Goal: Navigation & Orientation: Find specific page/section

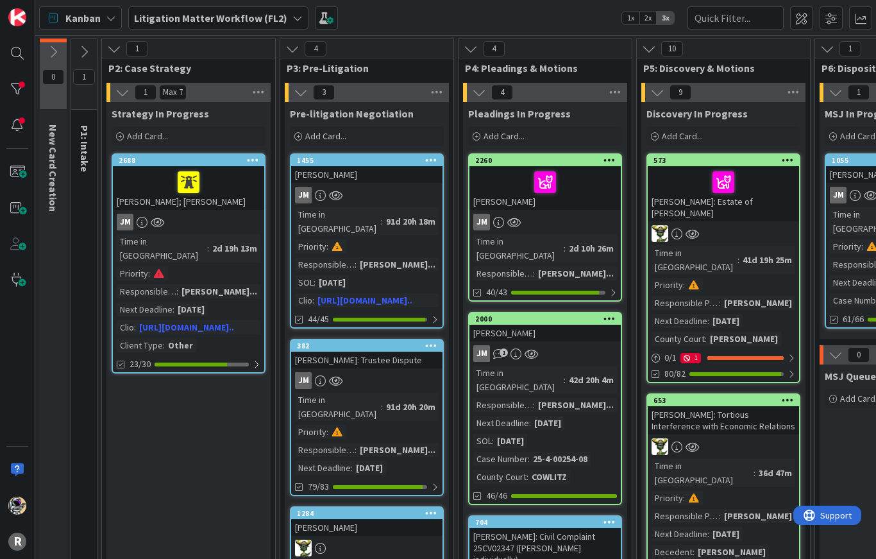
click at [92, 22] on span "Kanban" at bounding box center [82, 17] width 35 height 15
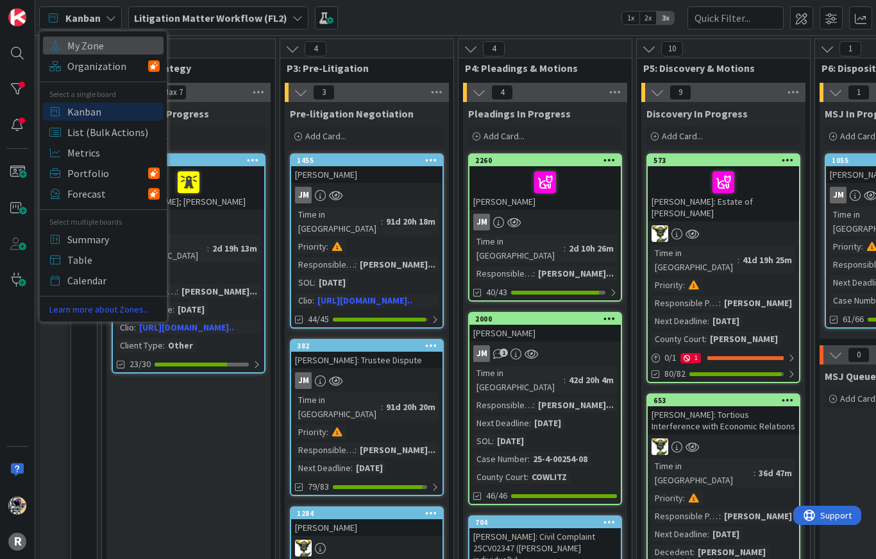
click at [99, 43] on span "My Zone" at bounding box center [113, 45] width 92 height 19
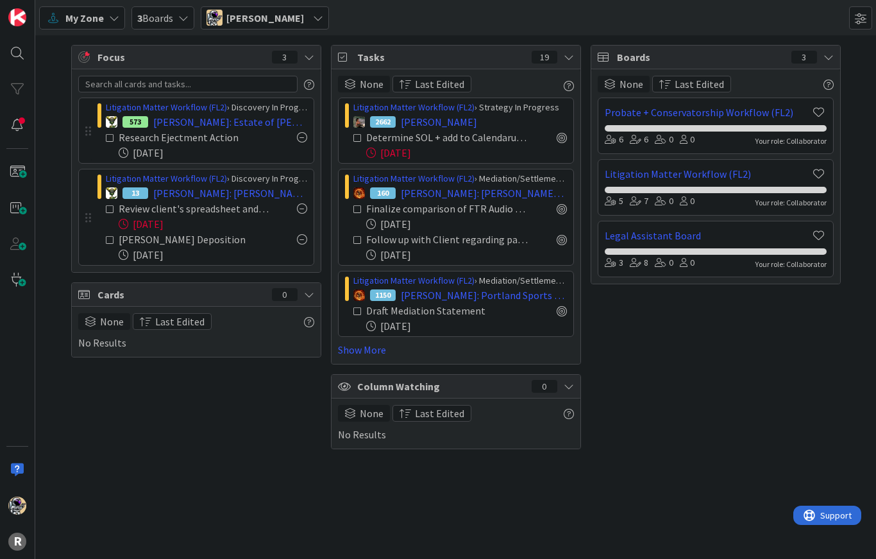
click at [351, 353] on link "Show More" at bounding box center [456, 349] width 236 height 15
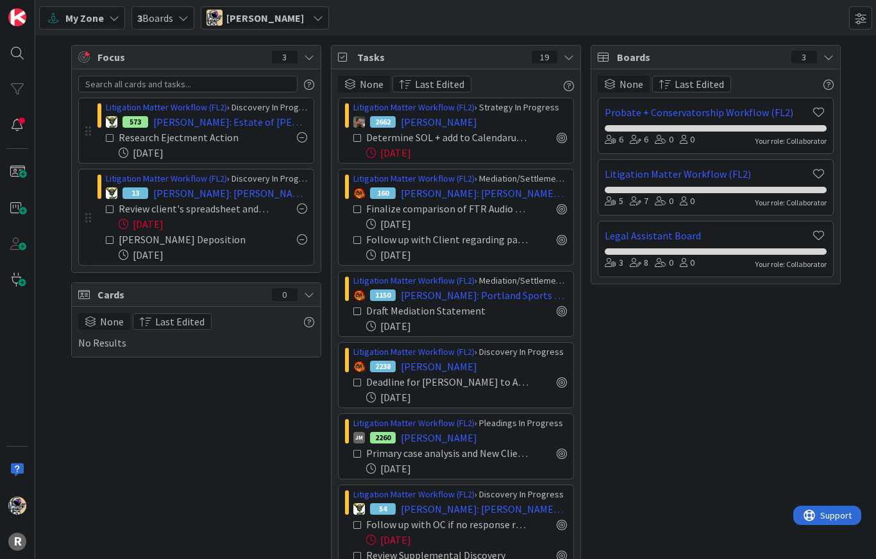
click at [417, 83] on span "Last Edited" at bounding box center [439, 83] width 49 height 15
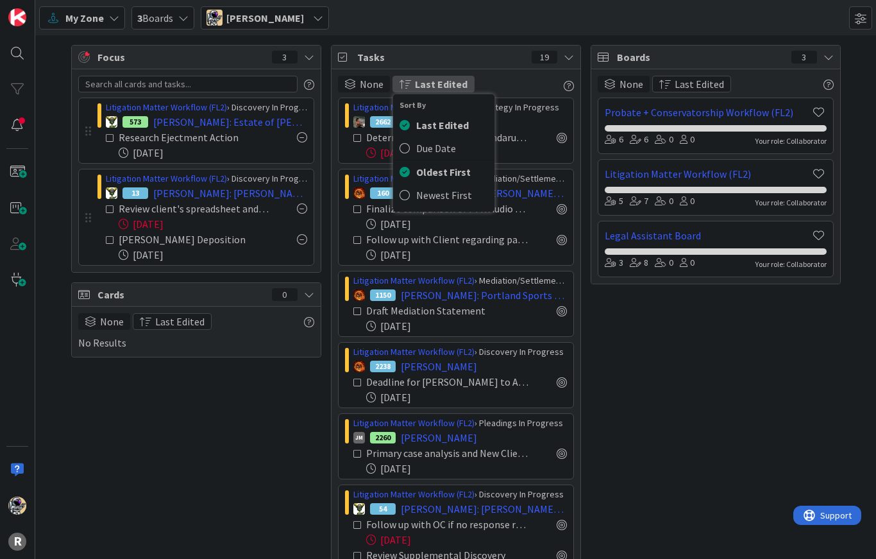
click at [428, 80] on span "Last Edited" at bounding box center [441, 83] width 53 height 15
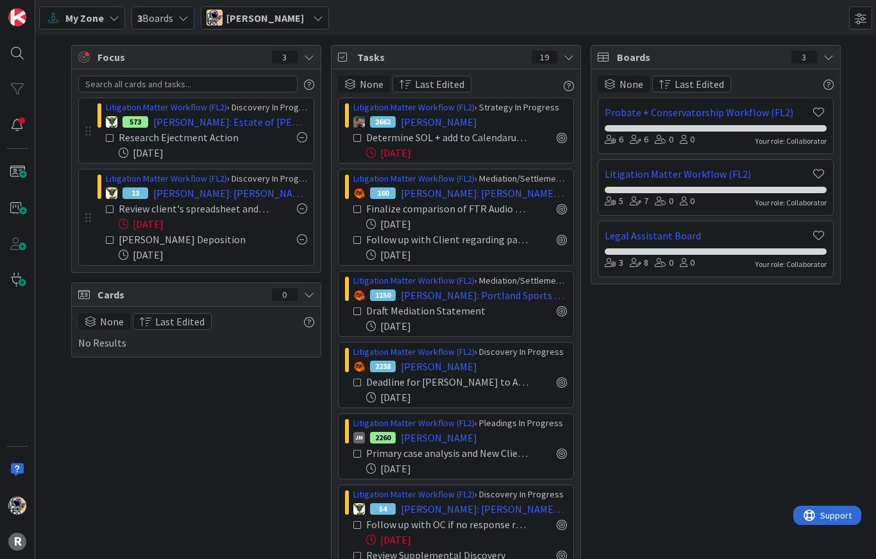
click at [831, 60] on icon at bounding box center [828, 57] width 10 height 10
click at [830, 60] on icon at bounding box center [828, 57] width 10 height 10
click at [60, 16] on icon at bounding box center [53, 18] width 17 height 17
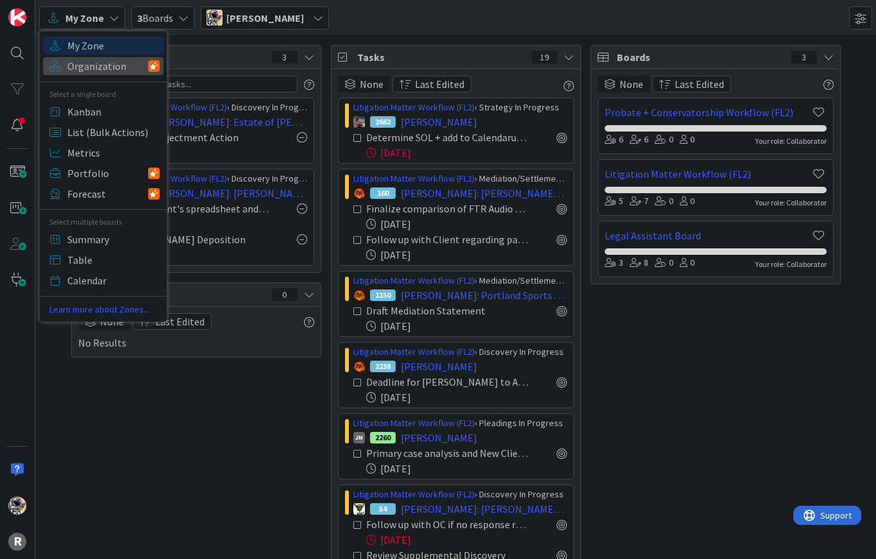
click at [74, 69] on span "Organization" at bounding box center [107, 65] width 81 height 19
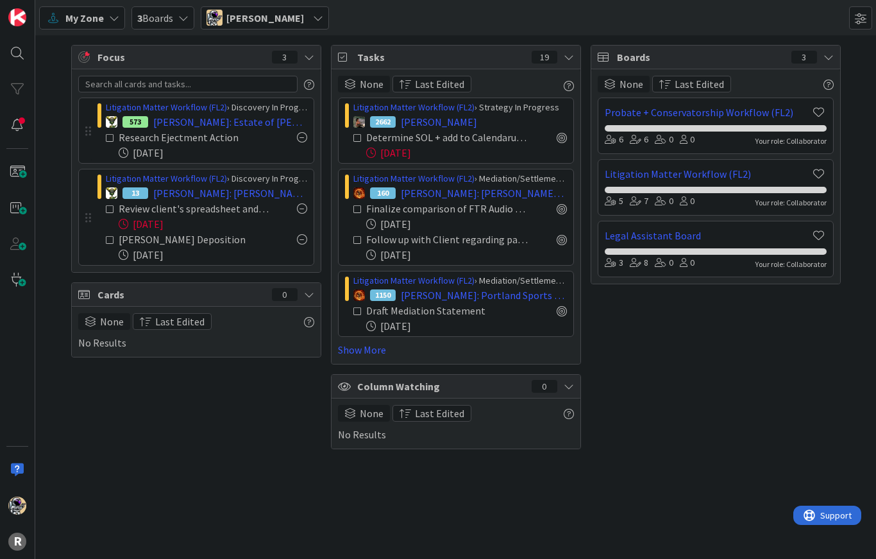
click at [74, 25] on span "My Zone" at bounding box center [84, 17] width 38 height 15
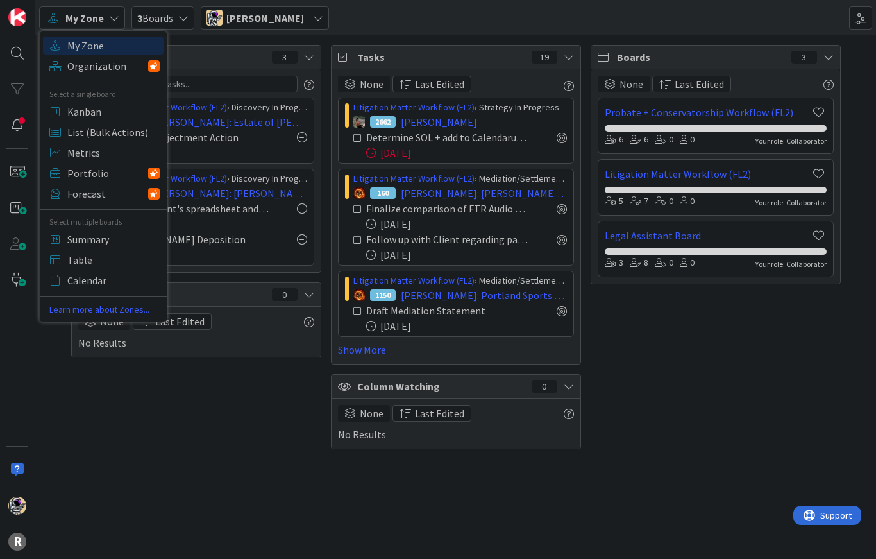
click at [70, 110] on span "Kanban" at bounding box center [113, 111] width 92 height 19
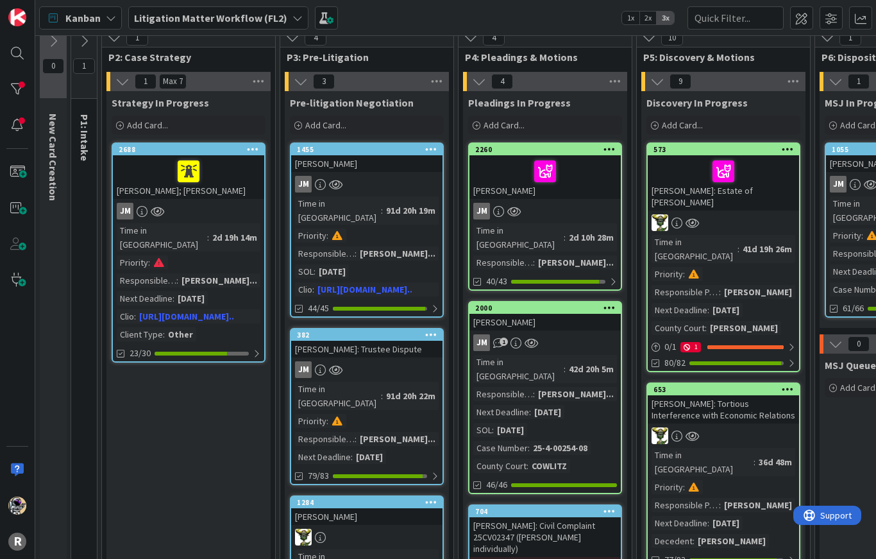
scroll to position [12, 0]
